Goal: Communication & Community: Answer question/provide support

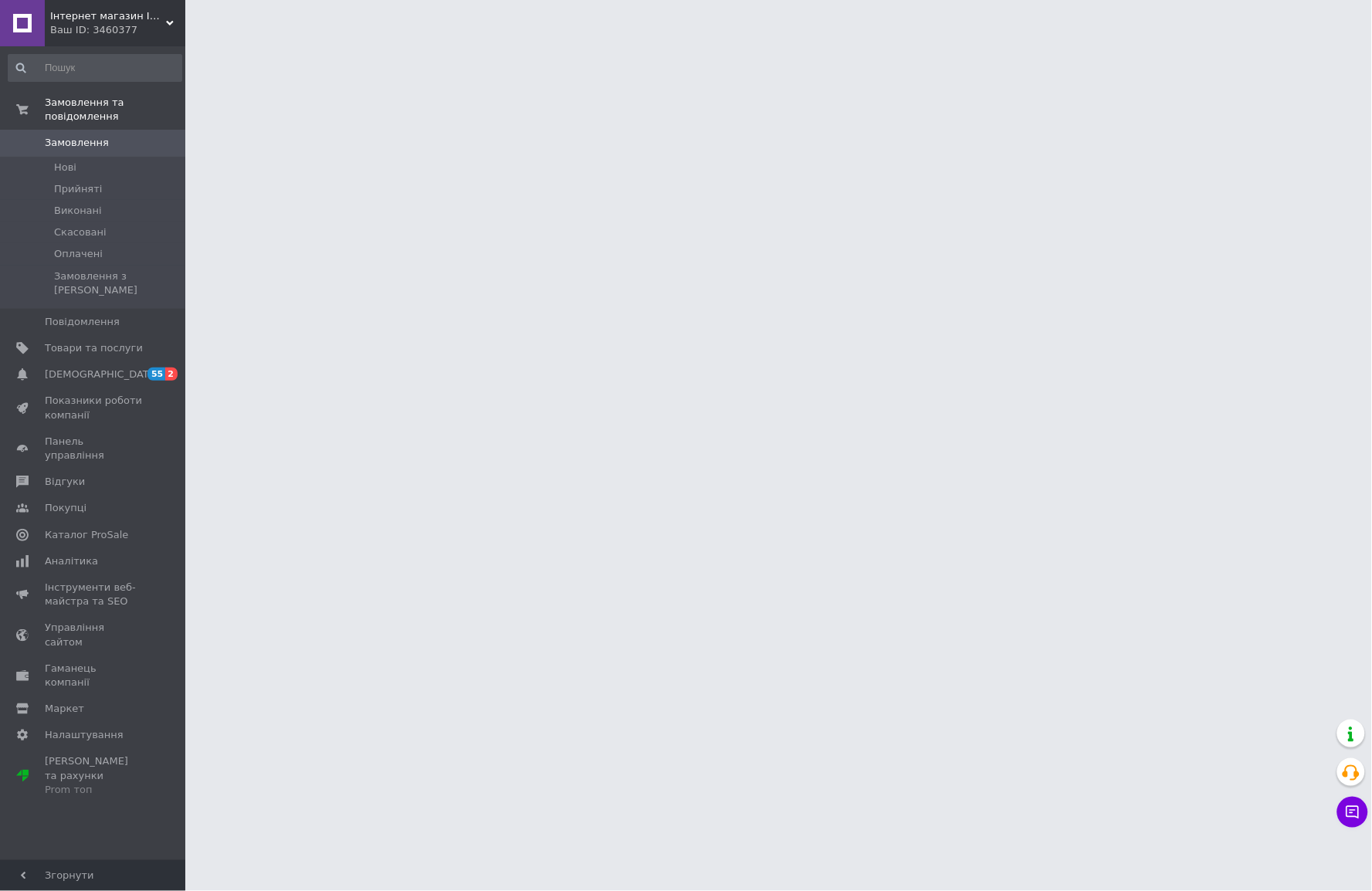
click at [136, 10] on span "Інтернет магазин IQ Rapid" at bounding box center [108, 16] width 116 height 14
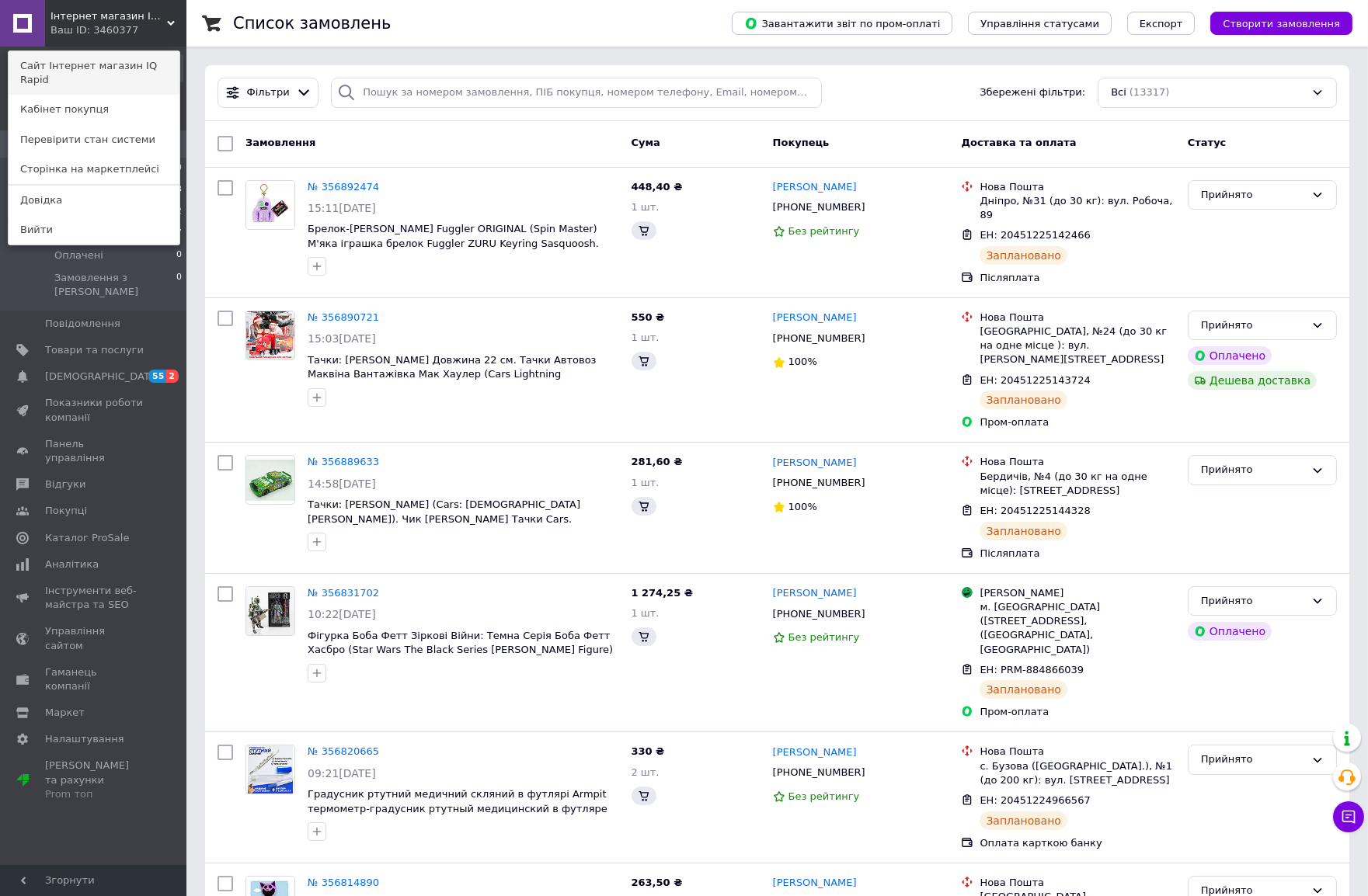
click at [140, 65] on link "Сайт Інтернет магазин IQ Rapid" at bounding box center [94, 73] width 171 height 44
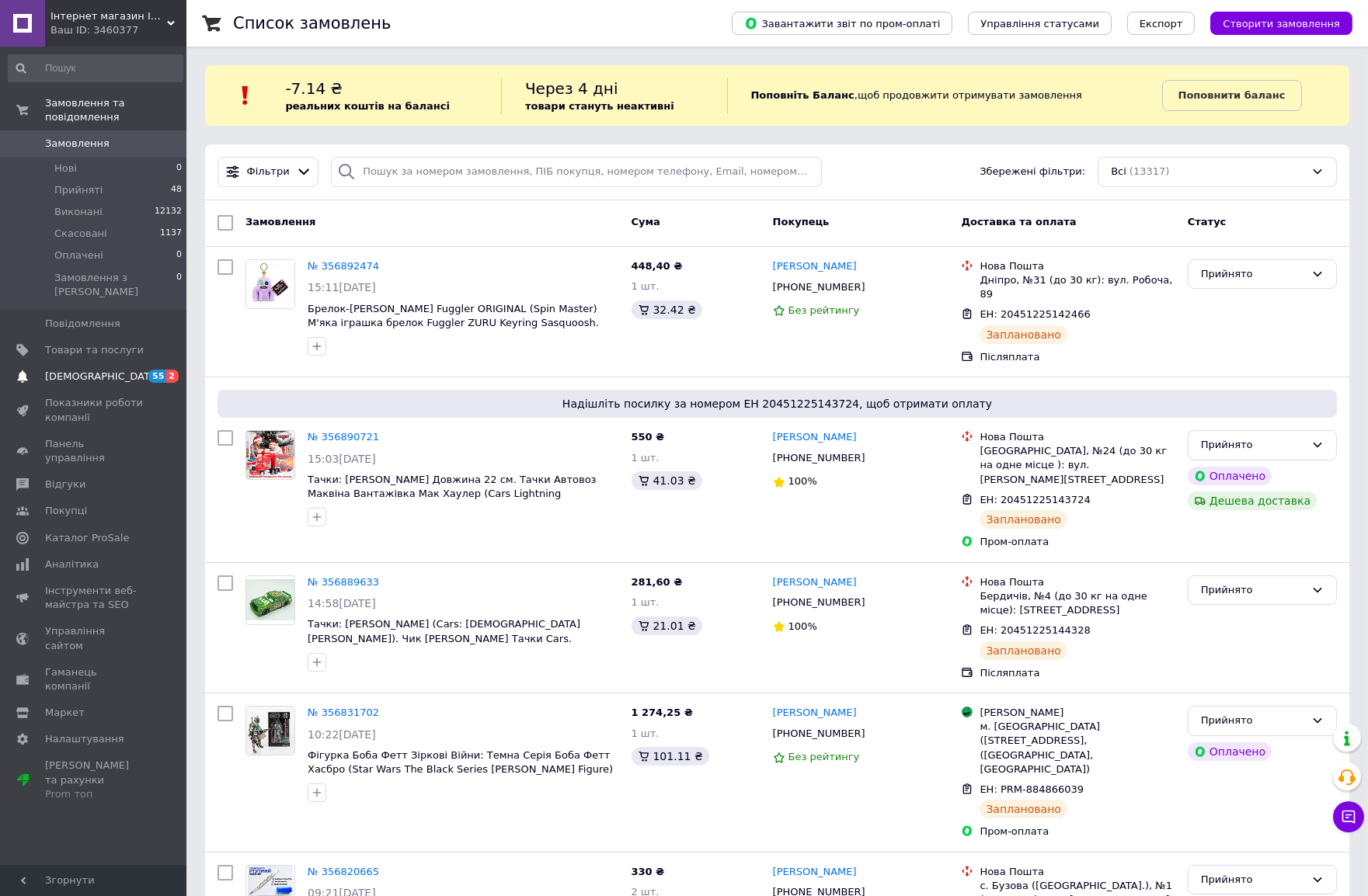
click at [59, 370] on span "[DEMOGRAPHIC_DATA]" at bounding box center [103, 376] width 115 height 14
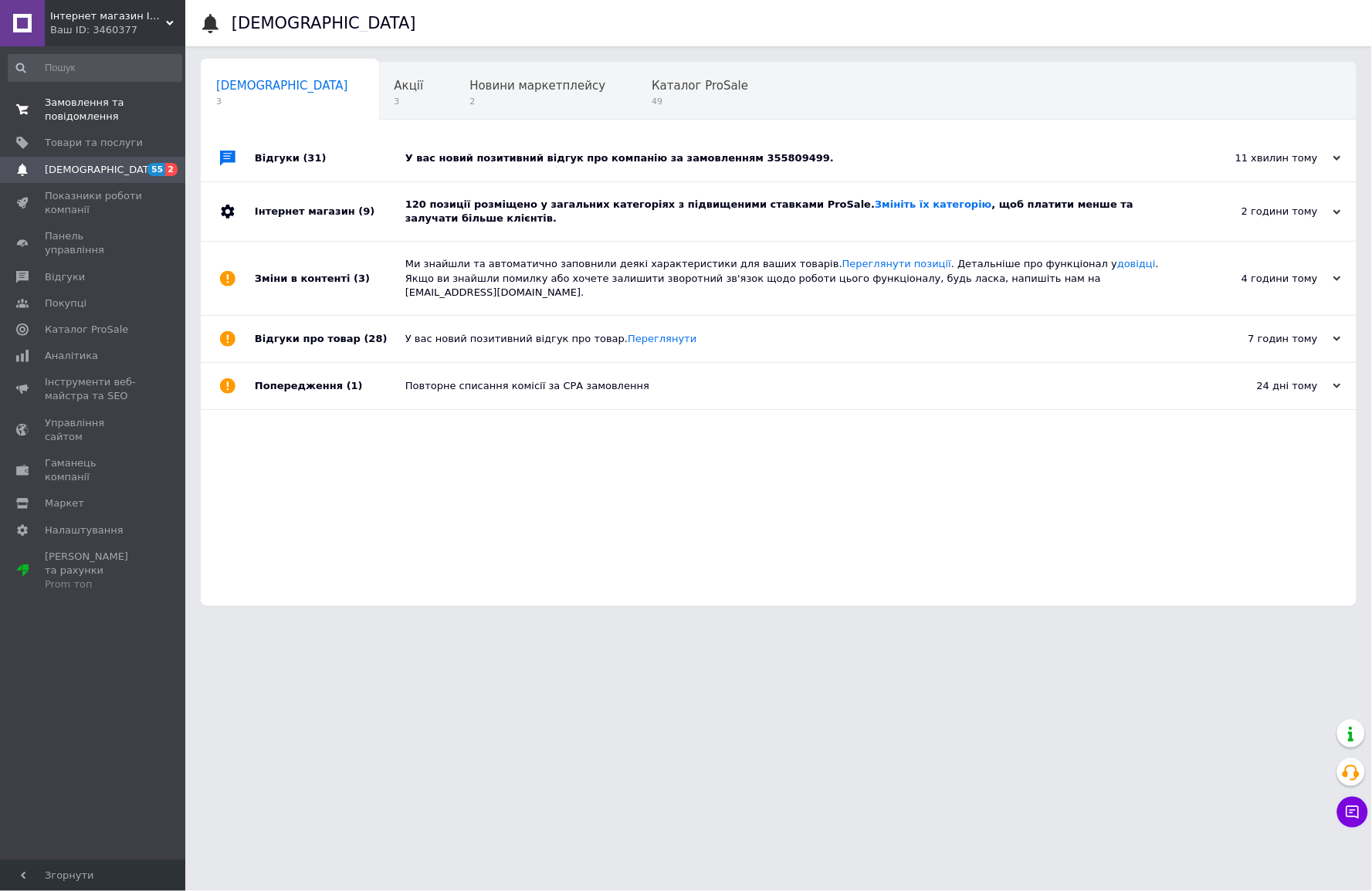
click at [75, 105] on span "Замовлення та повідомлення" at bounding box center [94, 109] width 98 height 28
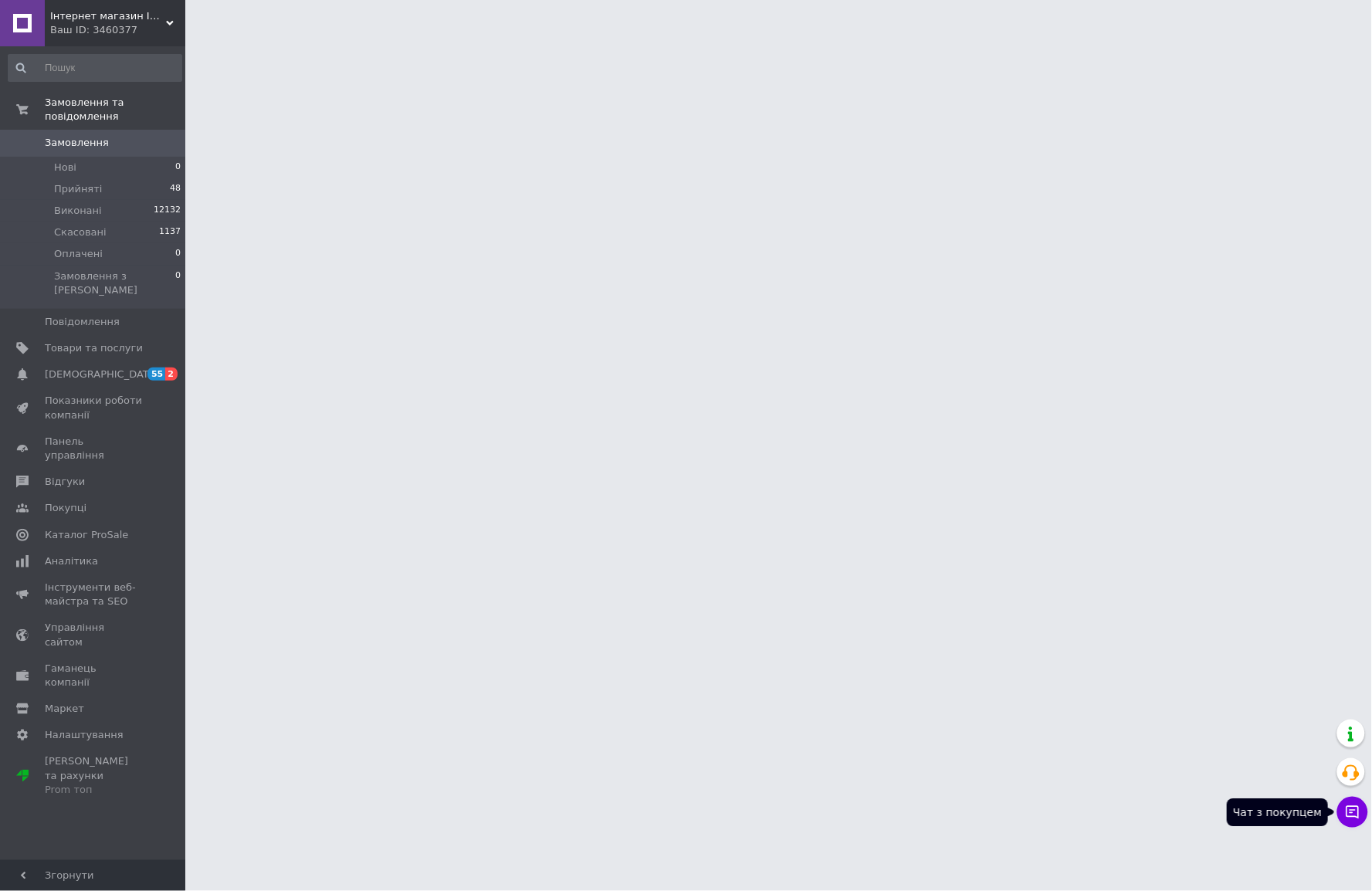
click at [1353, 807] on icon at bounding box center [1353, 813] width 13 height 13
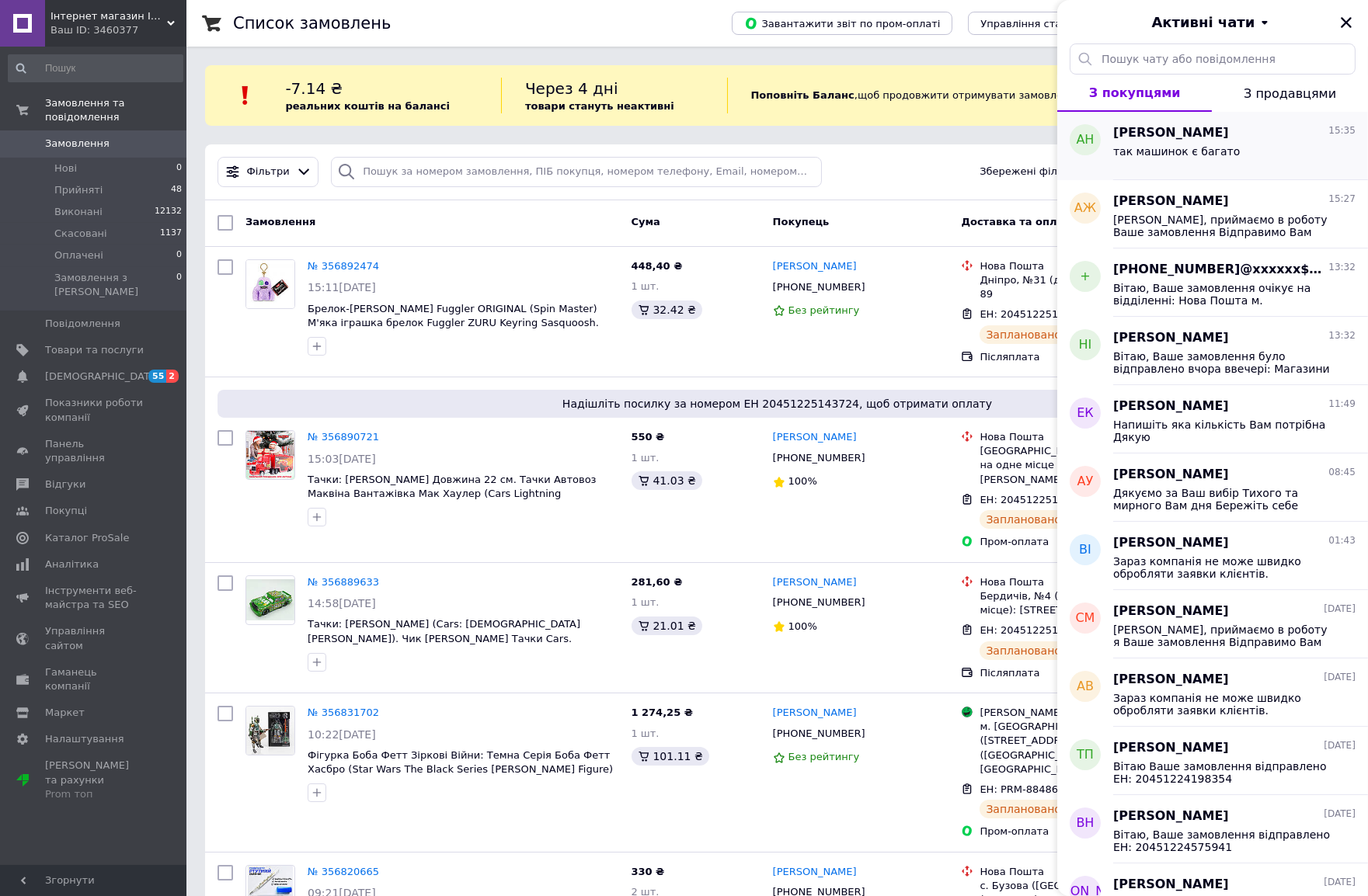
click at [1163, 152] on span "так машинок є багато" at bounding box center [1177, 151] width 127 height 12
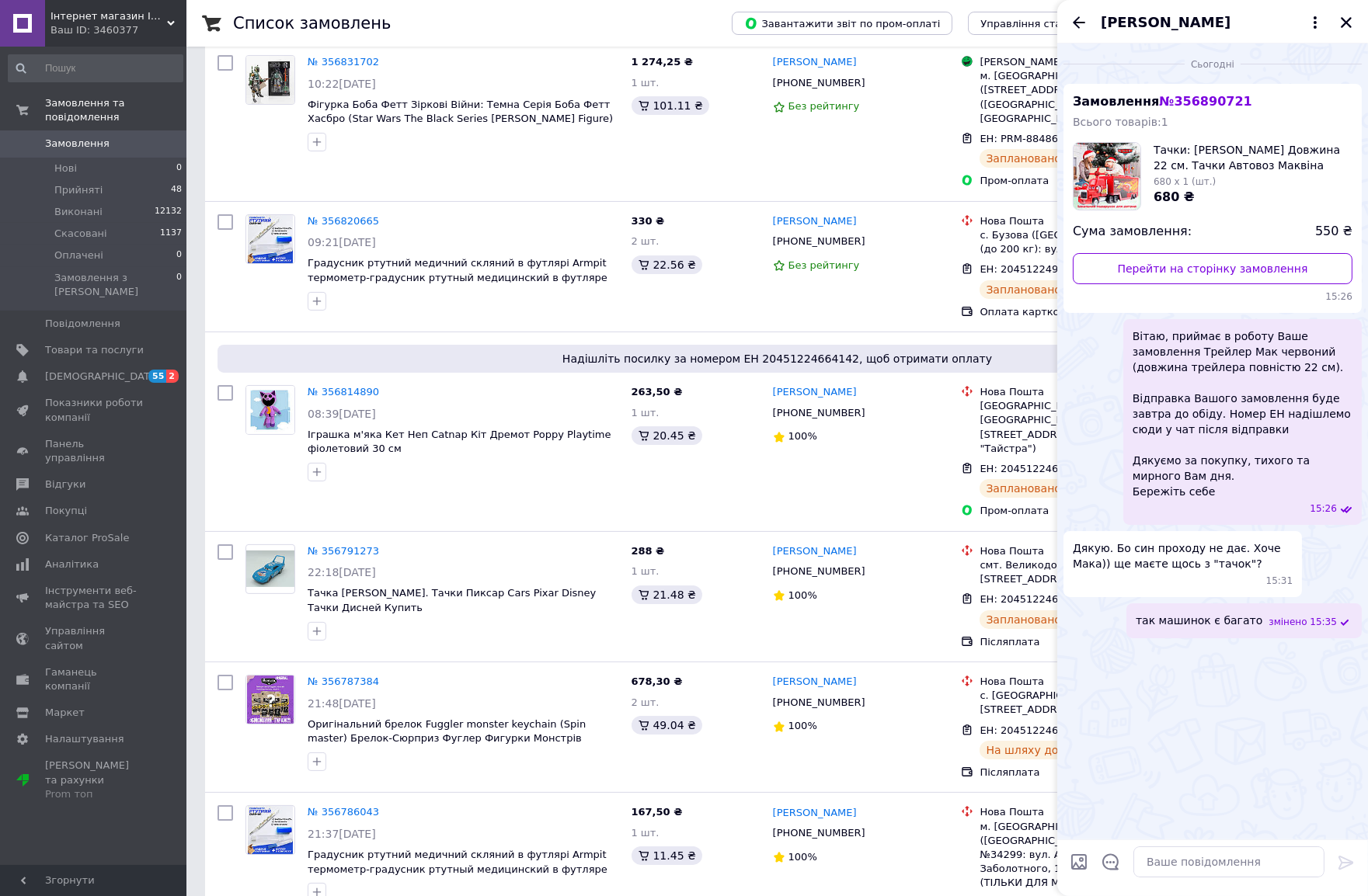
scroll to position [785, 0]
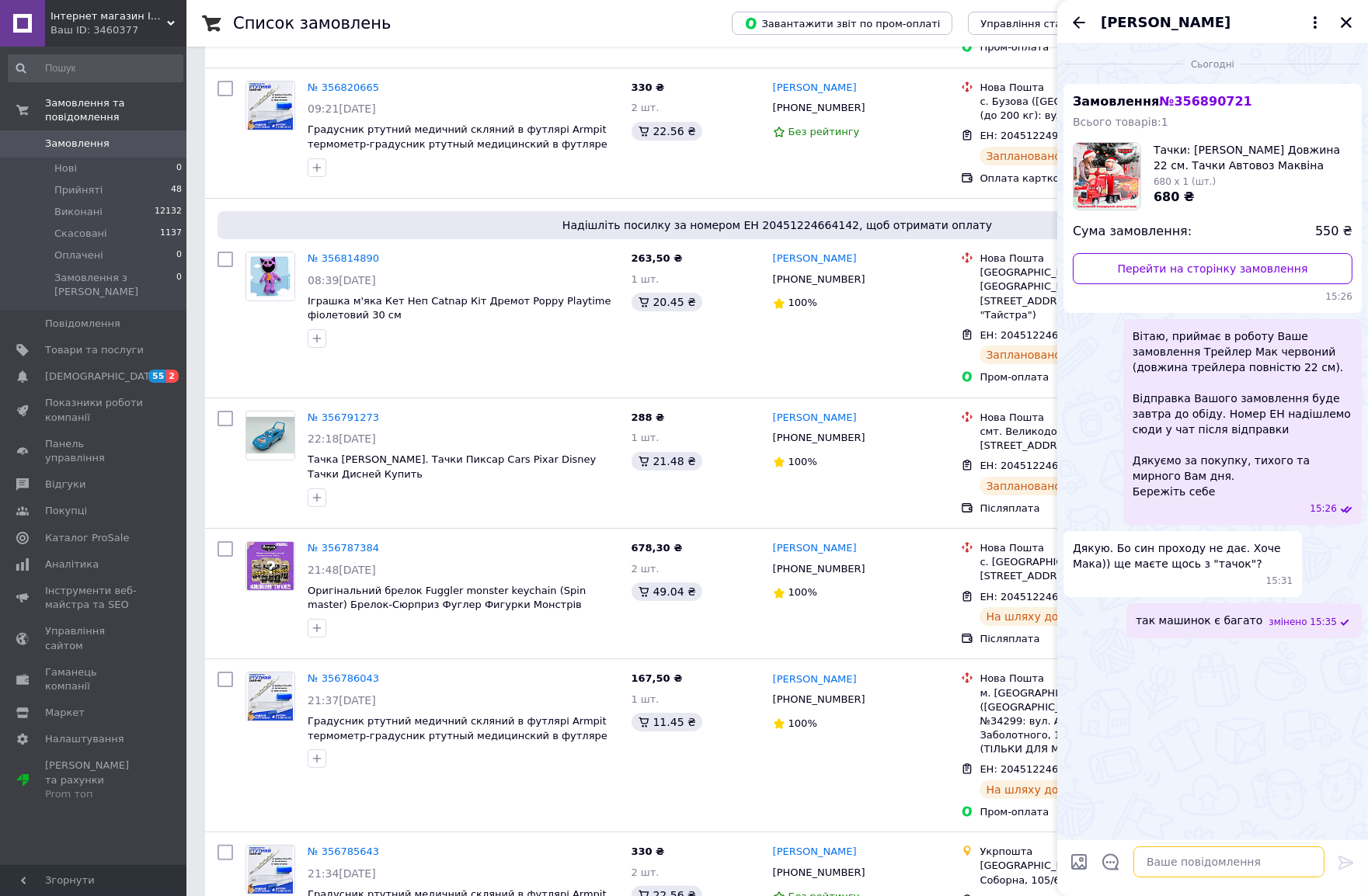
click at [1218, 863] on textarea at bounding box center [1229, 862] width 191 height 31
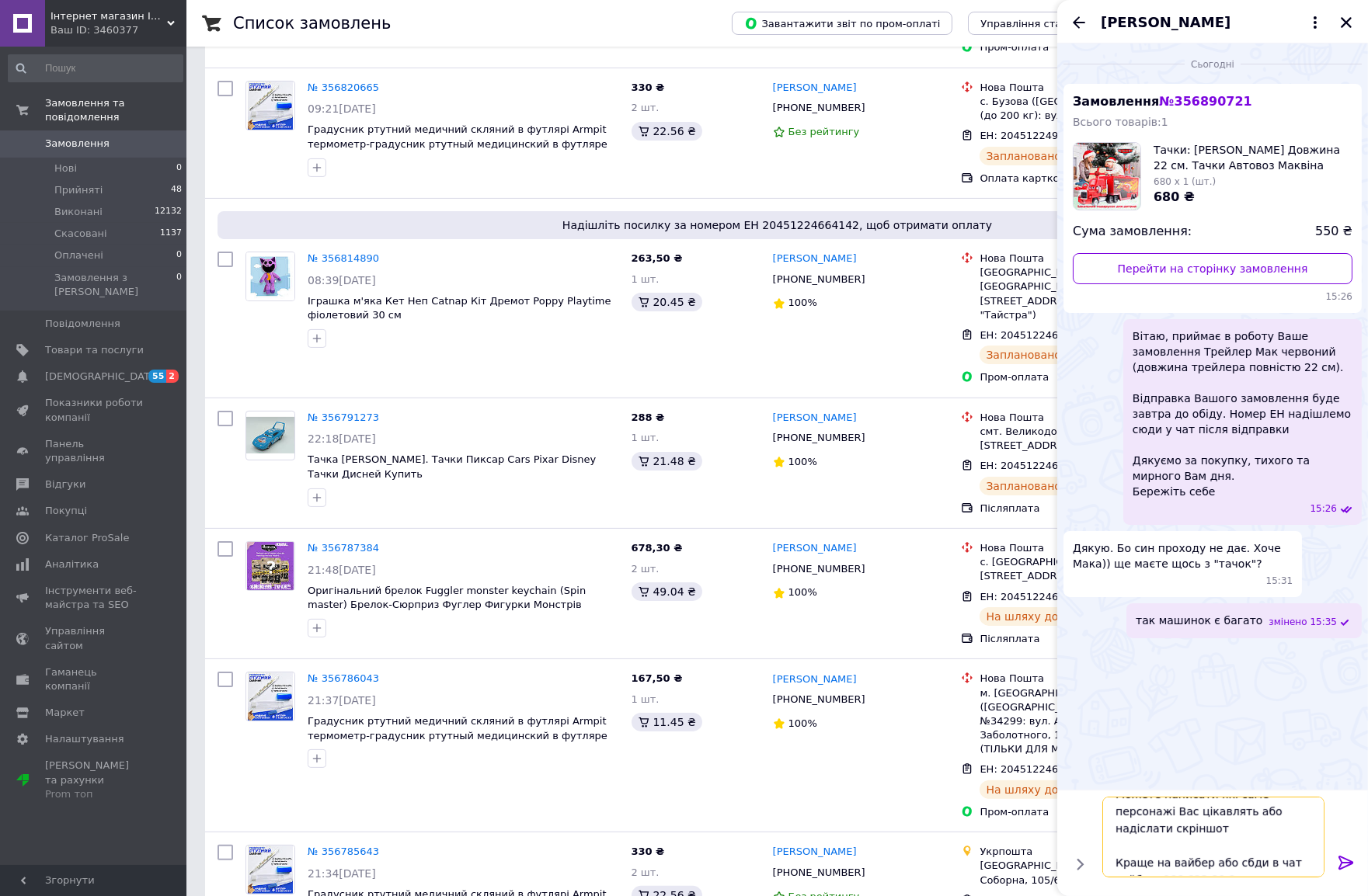
type textarea "Можете написати які саме персонажі Вас цікавлять або надіслати скріншот Краще н…"
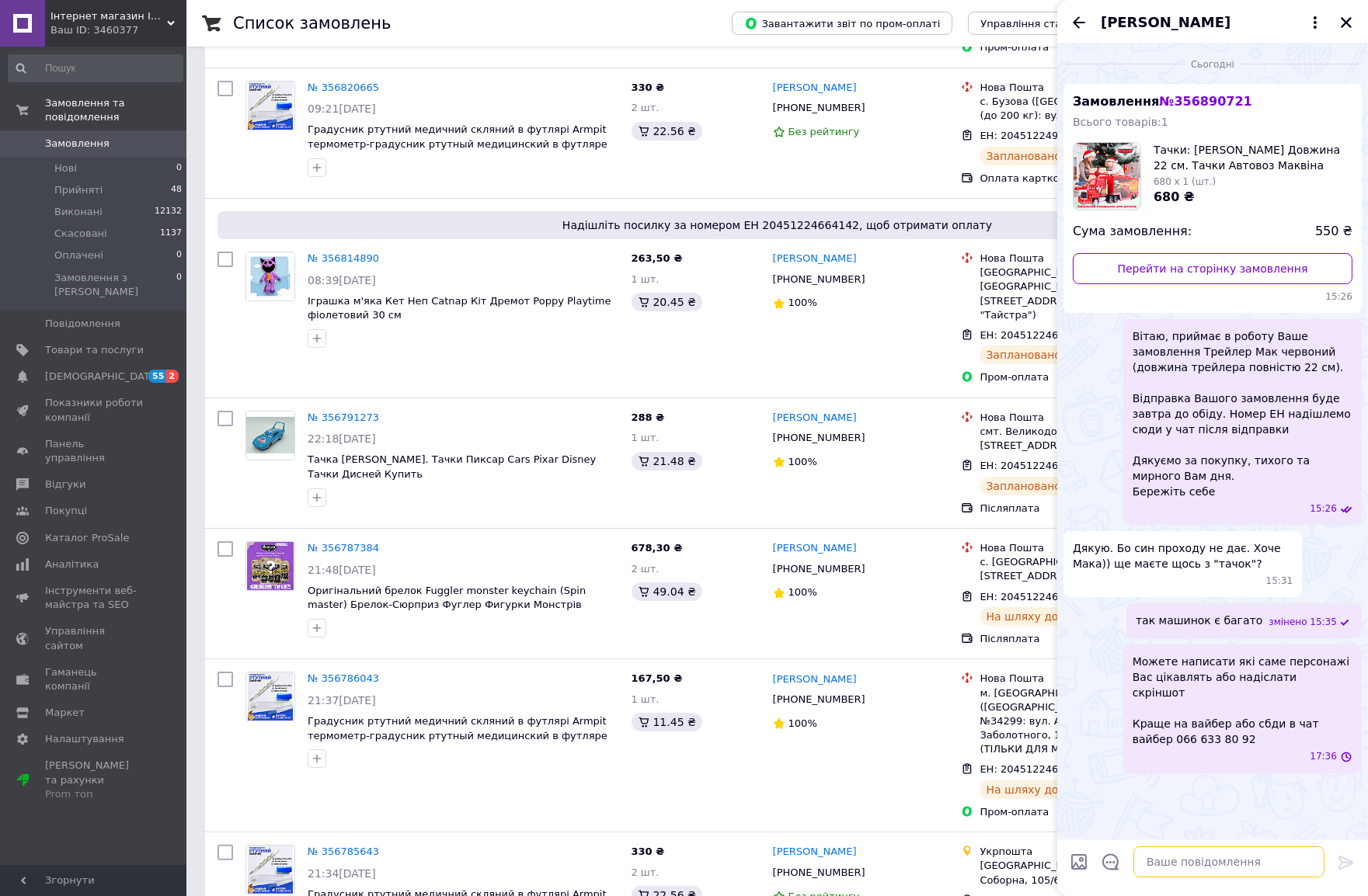
scroll to position [0, 0]
click at [1345, 16] on icon "Закрити" at bounding box center [1346, 22] width 14 height 14
